Goal: Browse casually: Explore the website without a specific task or goal

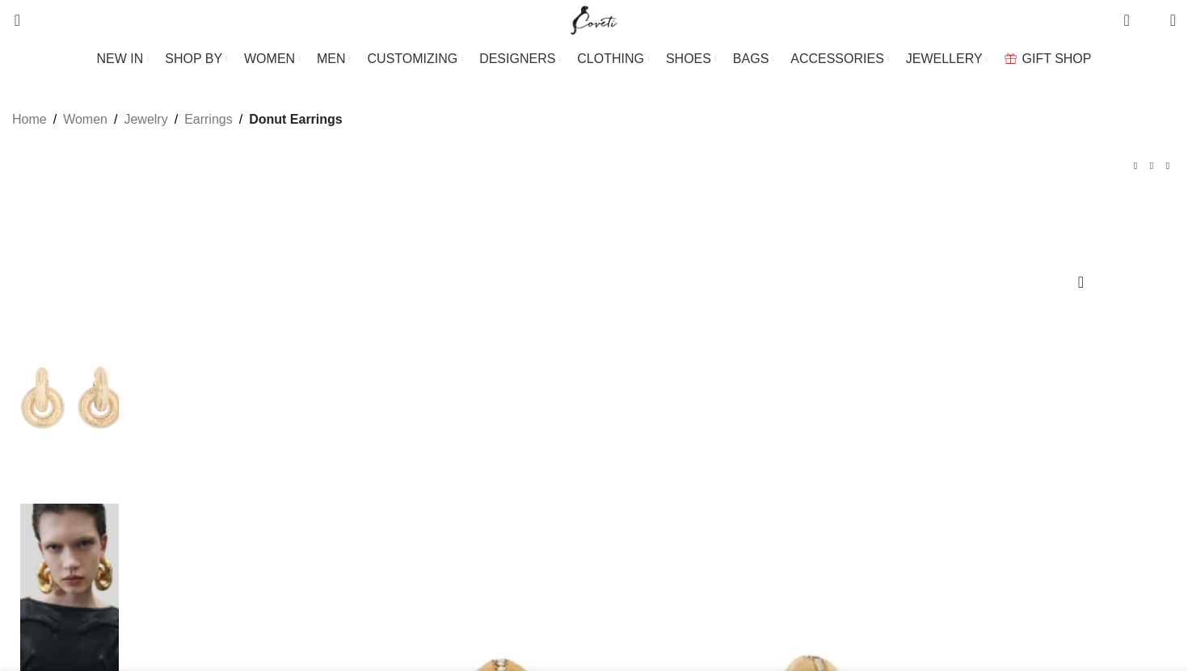
click at [119, 504] on img at bounding box center [69, 602] width 99 height 196
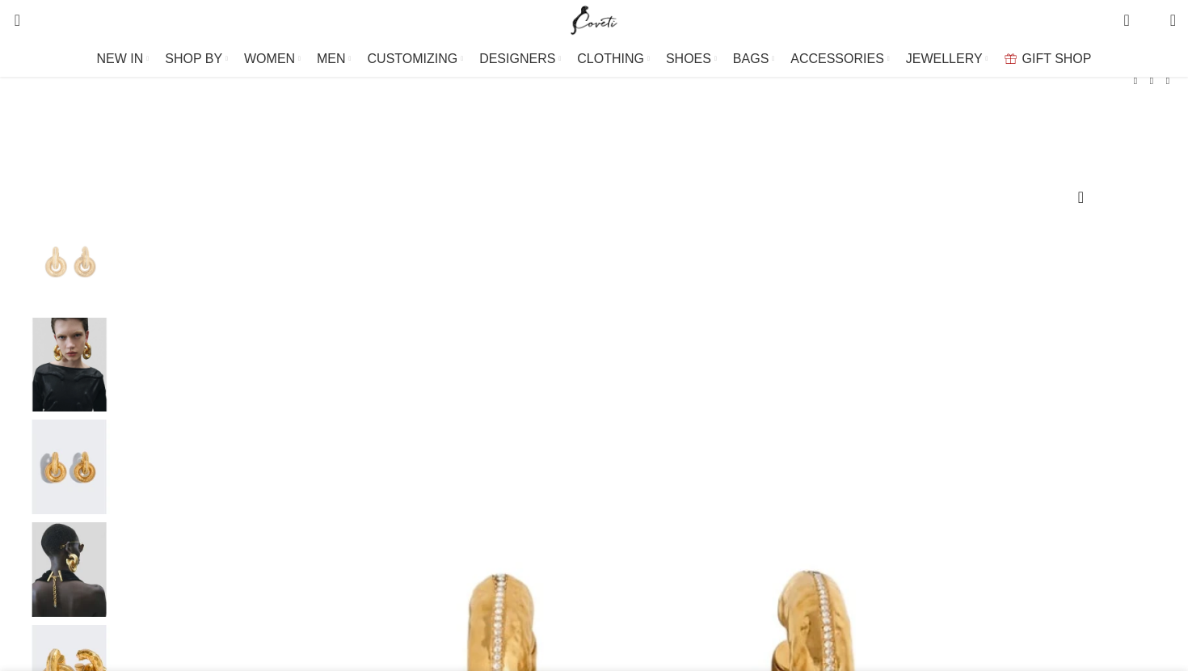
scroll to position [91, 0]
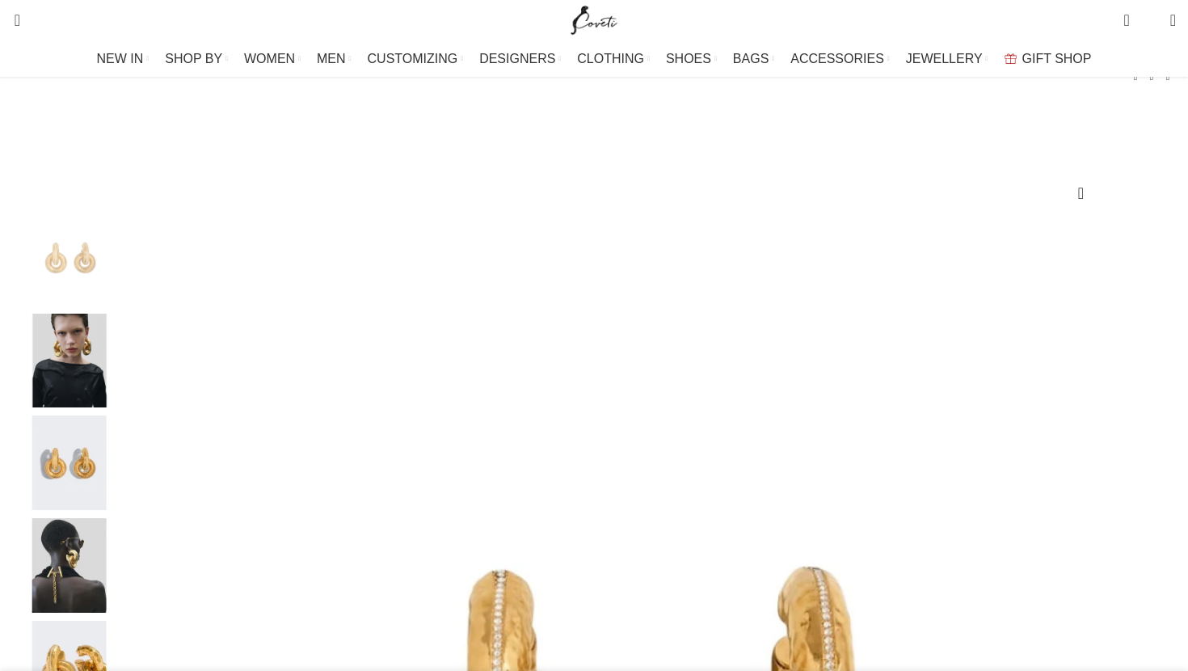
click at [119, 585] on img "4 / 5" at bounding box center [69, 565] width 99 height 95
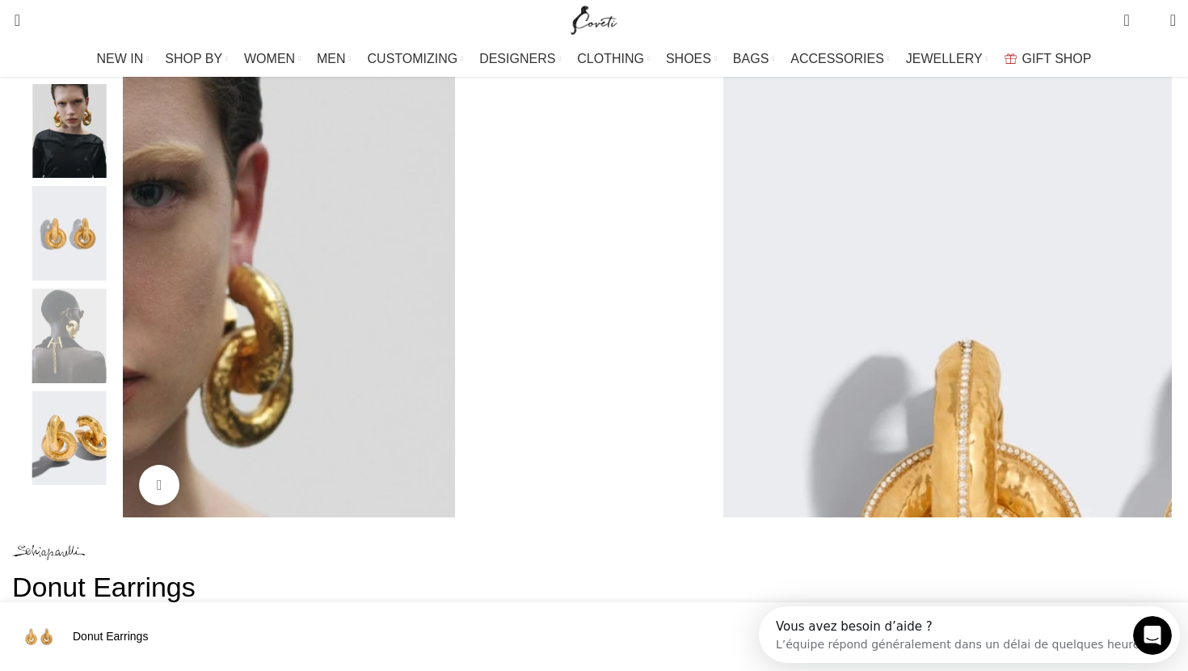
scroll to position [318, 0]
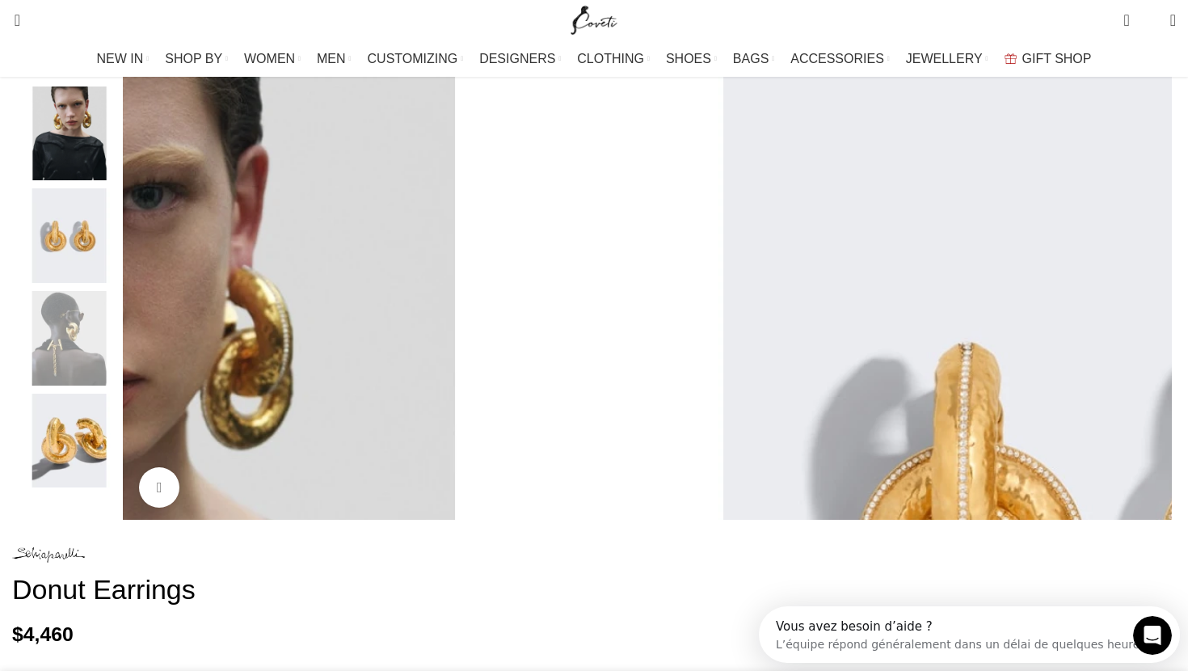
click at [119, 468] on img "5 / 5" at bounding box center [69, 441] width 99 height 95
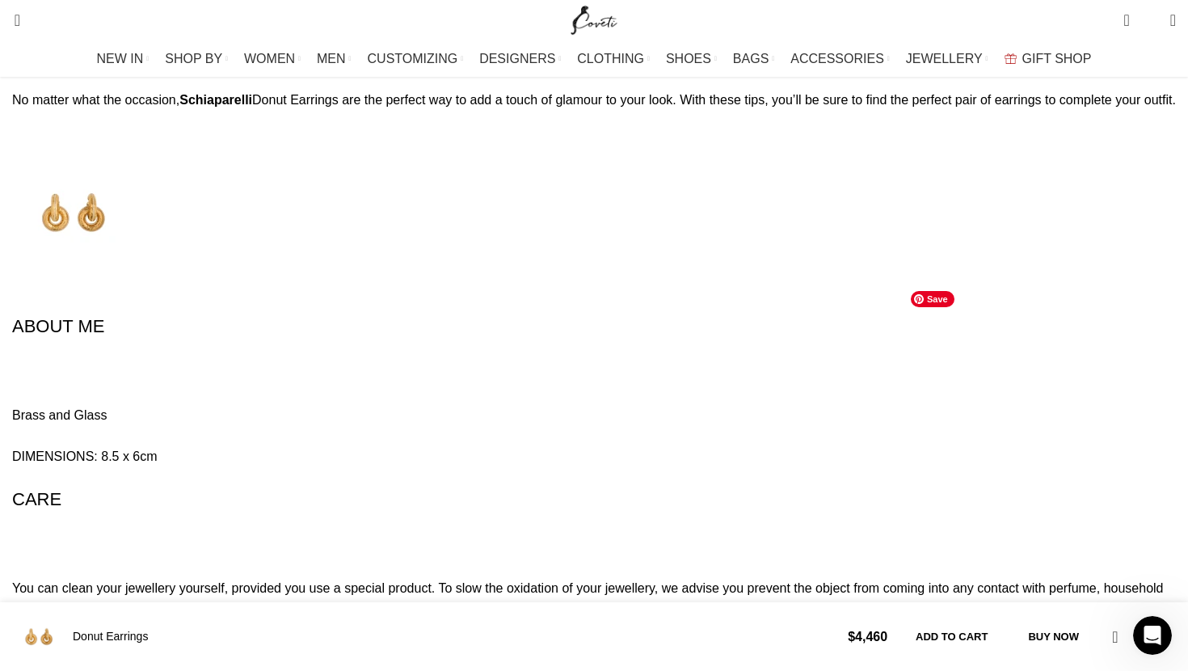
scroll to position [2355, 0]
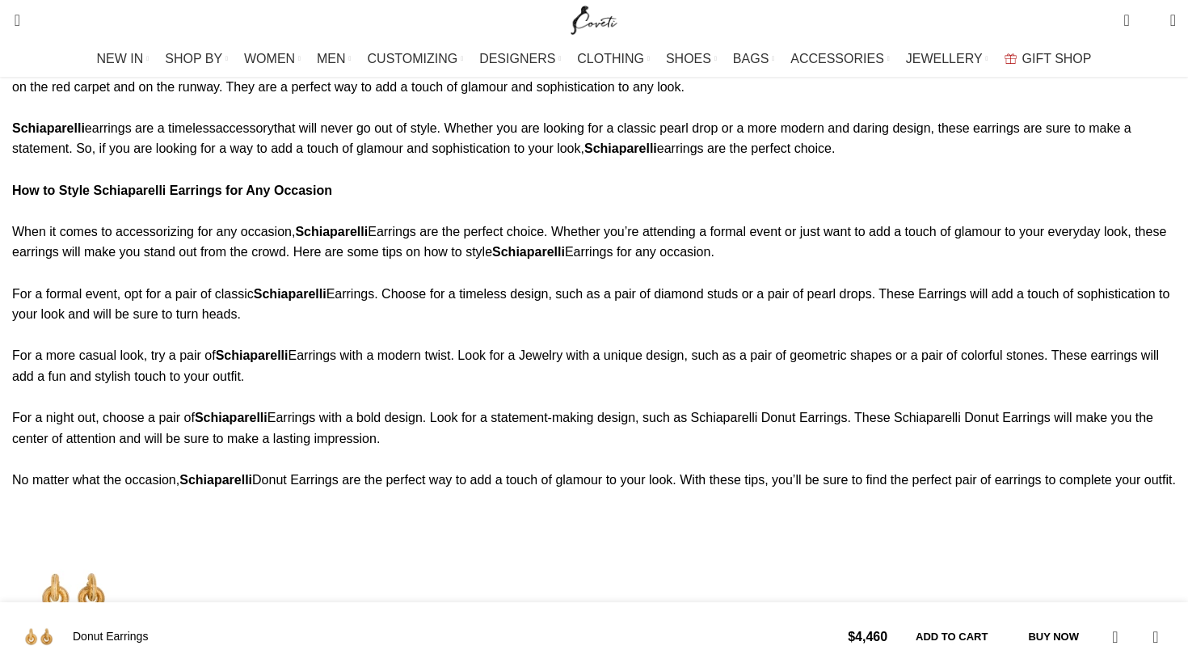
scroll to position [2355, 0]
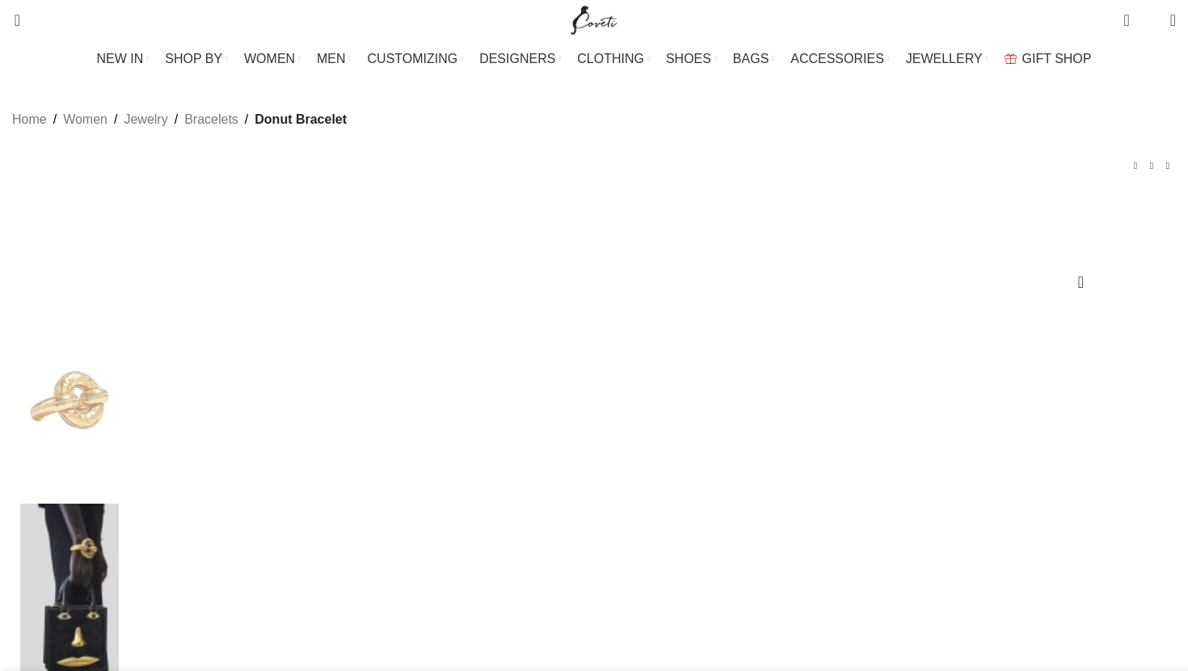
click at [119, 504] on img at bounding box center [69, 602] width 99 height 196
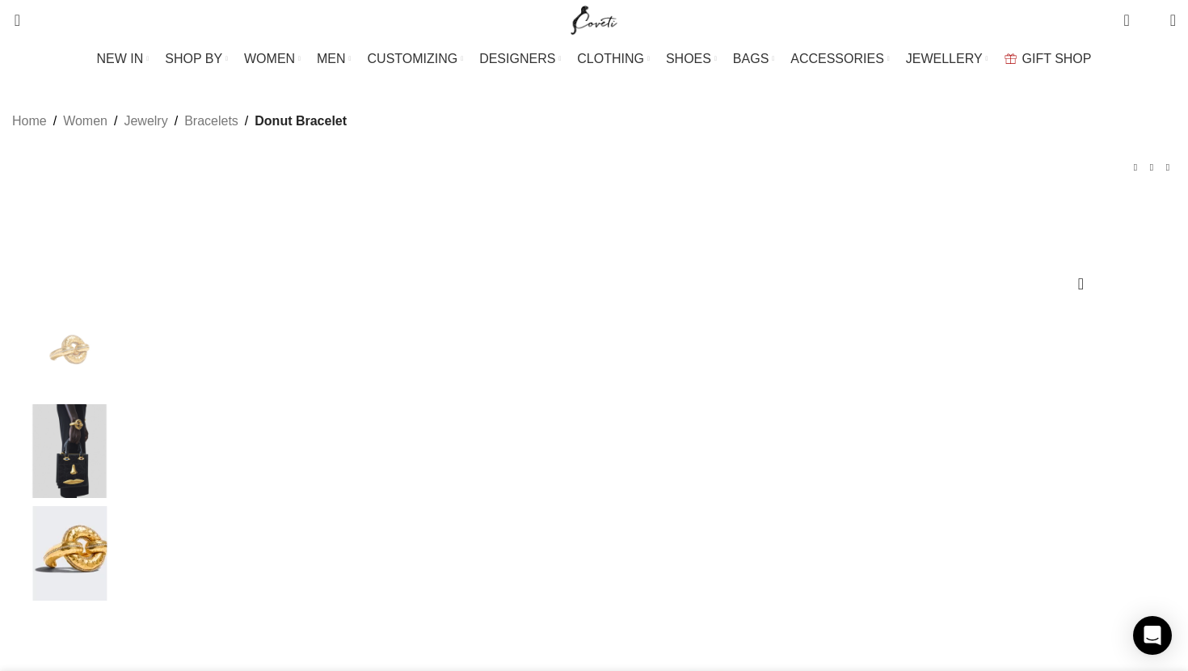
click at [119, 475] on img "2 / 3" at bounding box center [69, 451] width 99 height 95
